Goal: Transaction & Acquisition: Purchase product/service

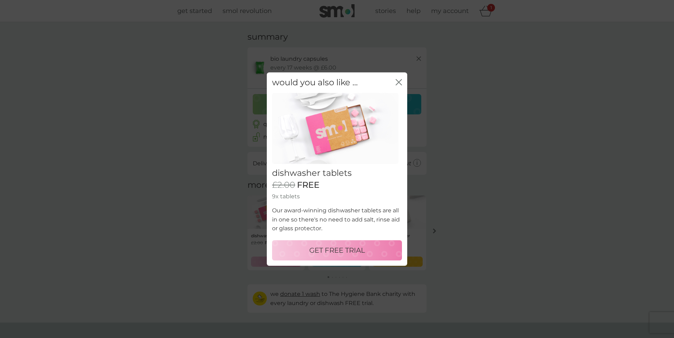
click at [398, 81] on icon "close" at bounding box center [397, 82] width 3 height 6
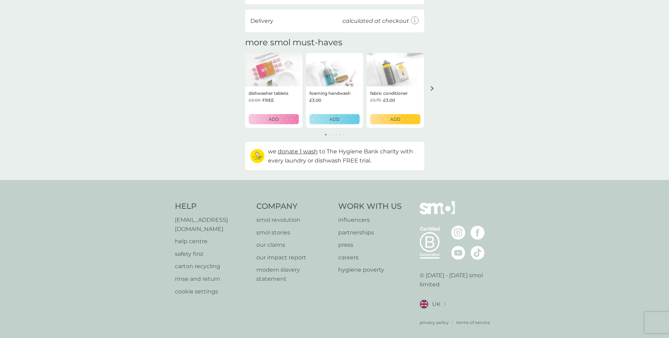
scroll to position [37, 0]
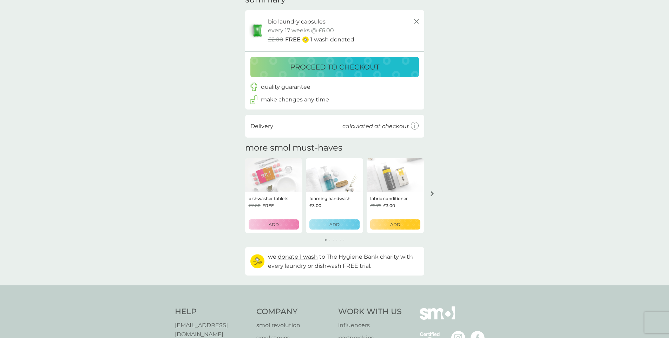
click at [333, 66] on p "proceed to checkout" at bounding box center [334, 66] width 89 height 11
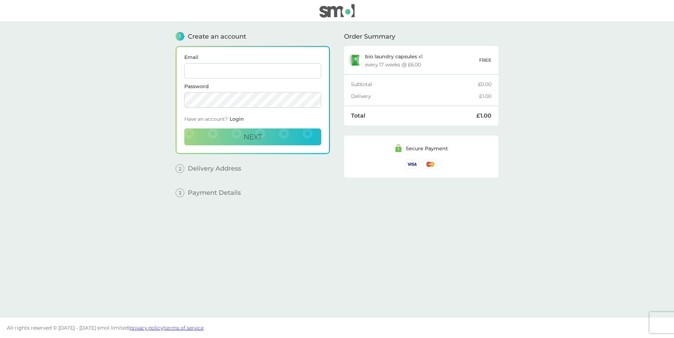
click at [206, 71] on input "Email" at bounding box center [252, 70] width 137 height 15
type input "[EMAIL_ADDRESS][DOMAIN_NAME]"
click at [255, 140] on span "Next" at bounding box center [253, 137] width 18 height 8
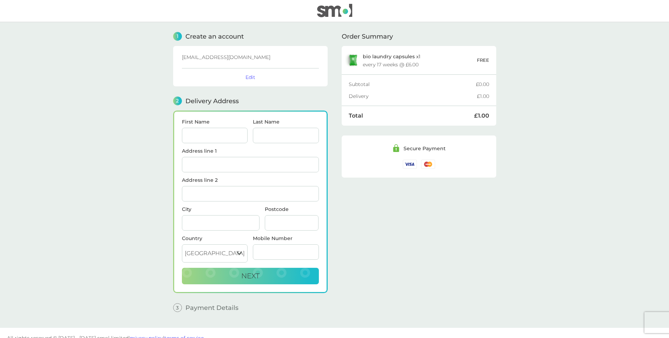
scroll to position [10, 0]
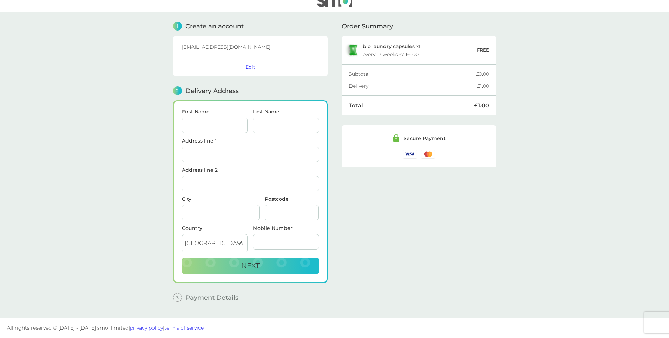
click at [207, 128] on input "First Name" at bounding box center [215, 125] width 66 height 15
type input "[PERSON_NAME]"
type input "[STREET_ADDRESS][PERSON_NAME][PERSON_NAME]"
type input "[PERSON_NAME]-in-Furness"
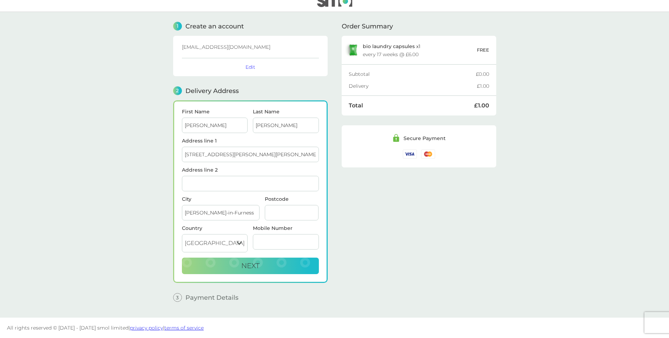
type input "LA15 8NZ"
type input "07955588471"
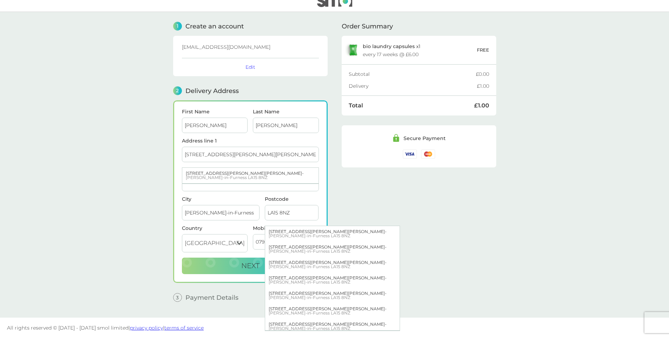
click at [94, 170] on main "1 Create an account [EMAIL_ADDRESS][DOMAIN_NAME] Edit 2 Delivery Address First …" at bounding box center [334, 165] width 669 height 306
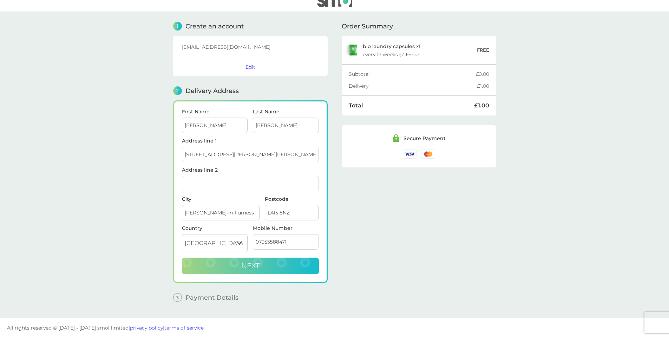
click at [253, 264] on span "Next" at bounding box center [250, 265] width 18 height 8
checkbox input "true"
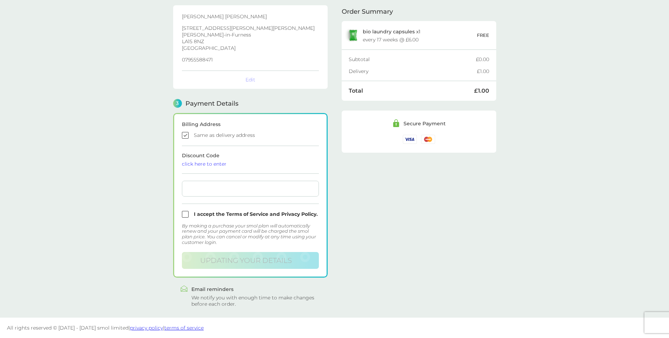
scroll to position [107, 0]
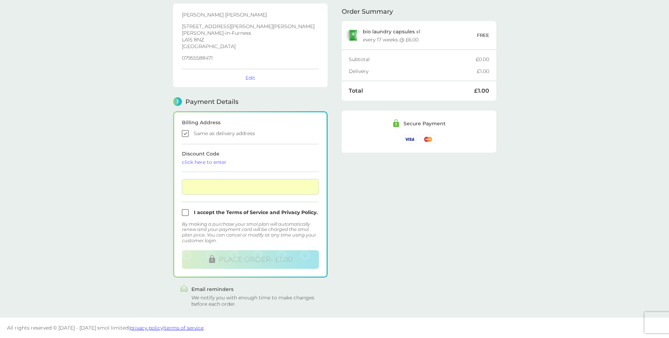
click at [184, 212] on input "checkbox" at bounding box center [250, 212] width 137 height 7
checkbox input "true"
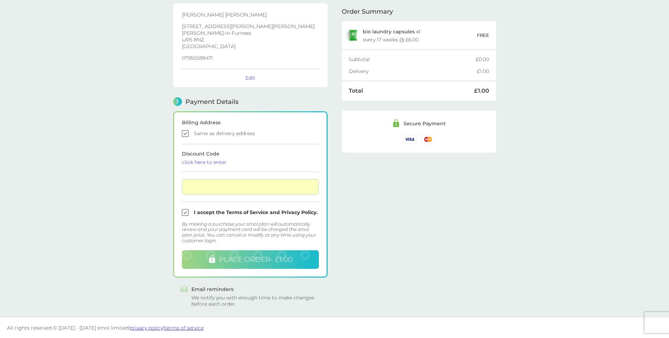
click at [247, 257] on span "PLACE ORDER - £1.00" at bounding box center [256, 259] width 74 height 8
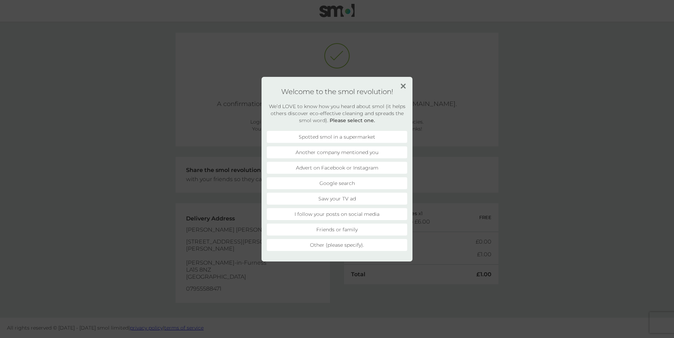
click at [403, 86] on img at bounding box center [402, 86] width 5 height 5
